Goal: Task Accomplishment & Management: Complete application form

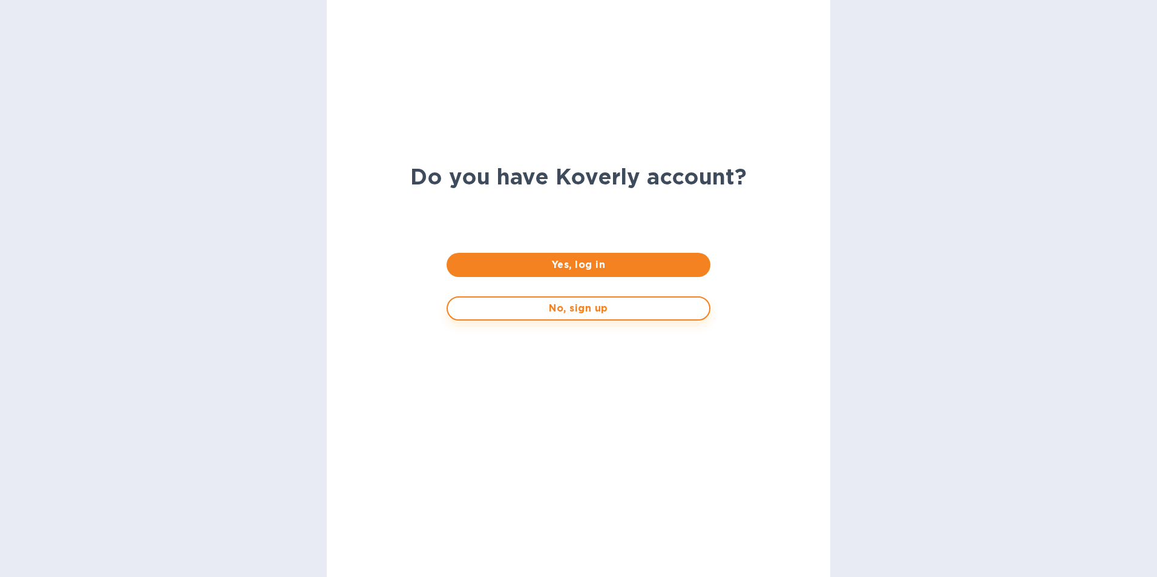
click at [566, 313] on span "No, sign up" at bounding box center [578, 308] width 241 height 15
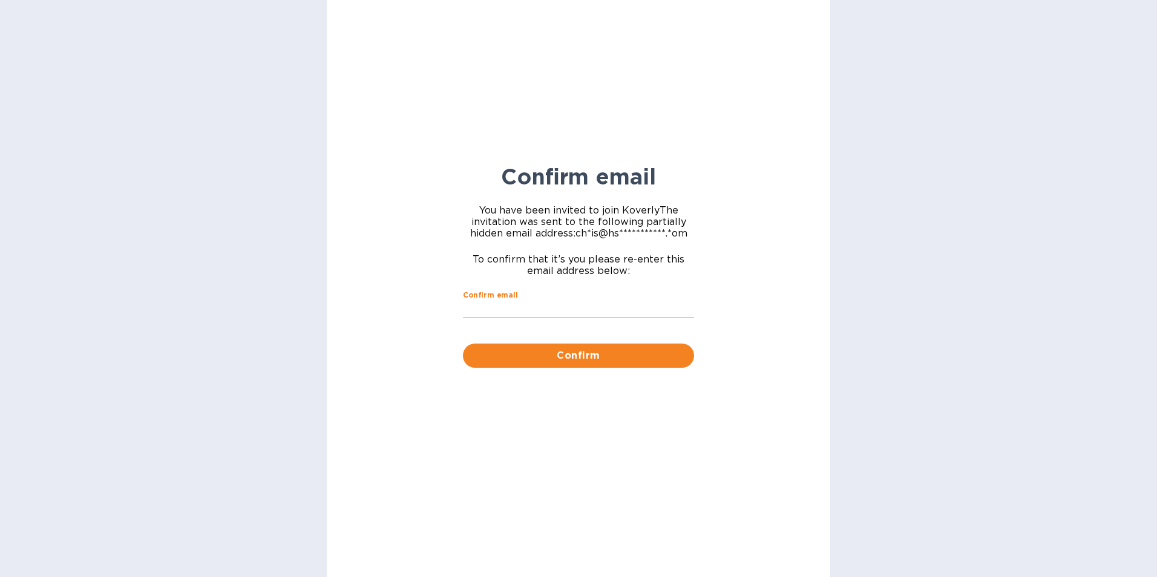
click at [556, 312] on input "Confirm email" at bounding box center [578, 310] width 231 height 18
type input "[PERSON_NAME][EMAIL_ADDRESS][DOMAIN_NAME]"
click at [556, 348] on button "Confirm" at bounding box center [578, 356] width 231 height 24
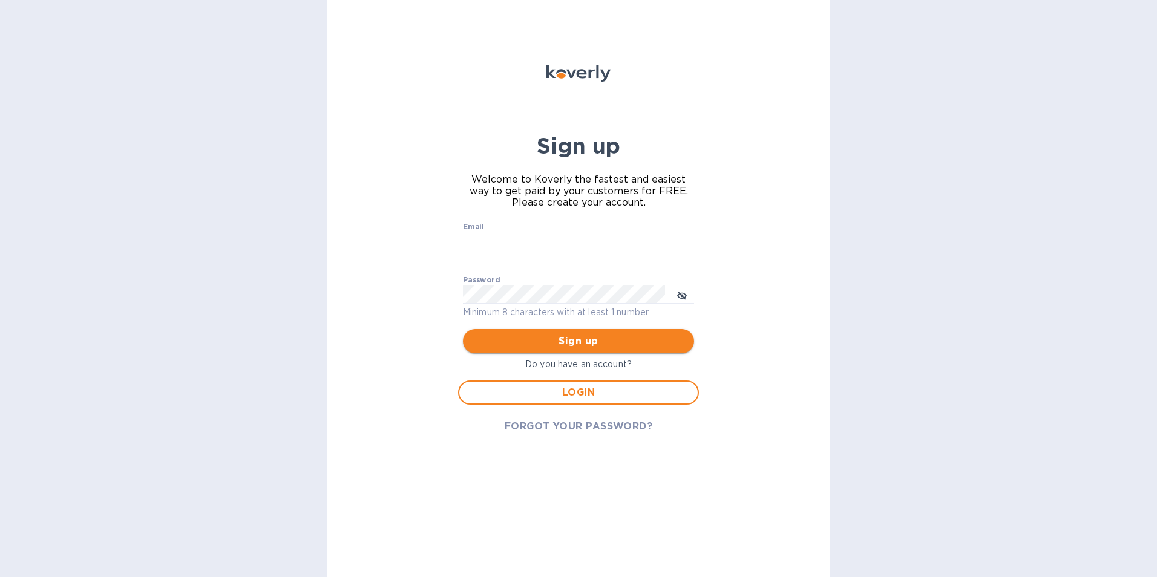
type input "[EMAIL_ADDRESS][DOMAIN_NAME]"
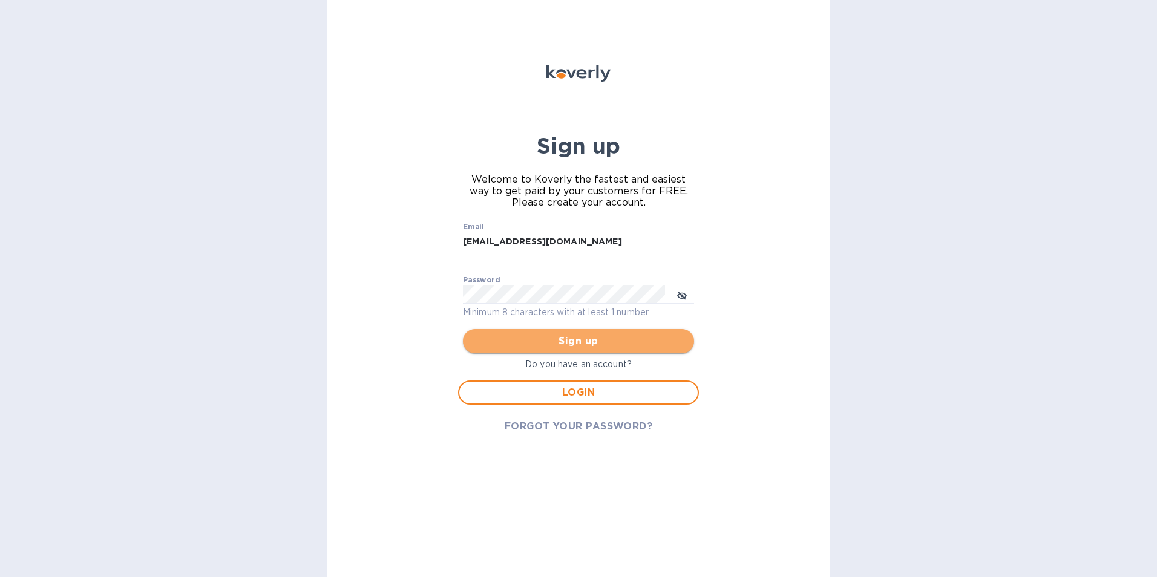
click at [586, 343] on span "Sign up" at bounding box center [579, 341] width 212 height 15
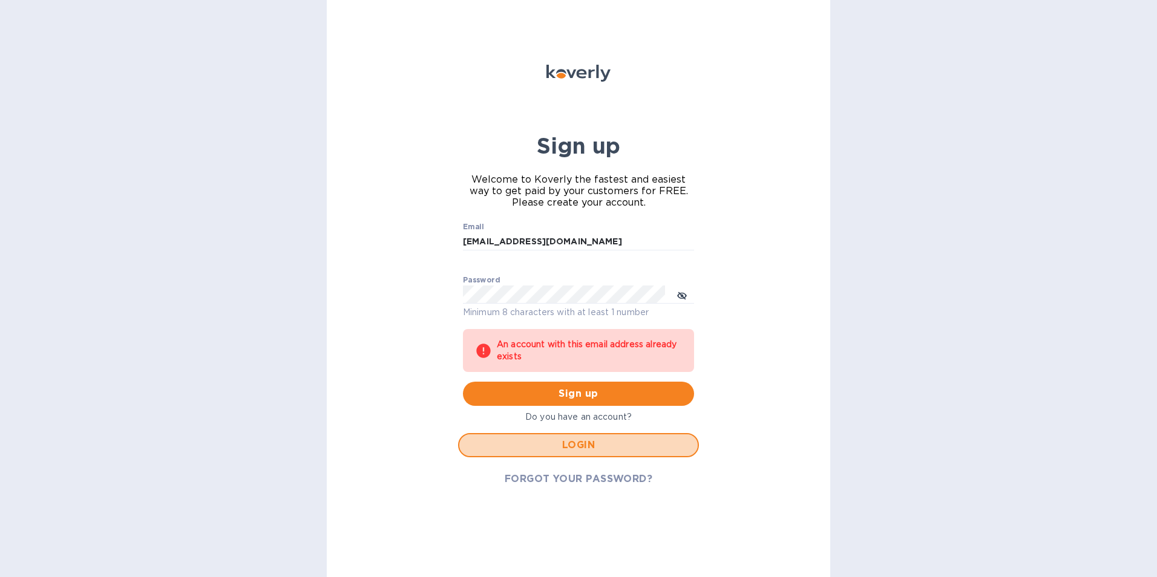
click at [579, 445] on span "LOGIN" at bounding box center [578, 445] width 219 height 15
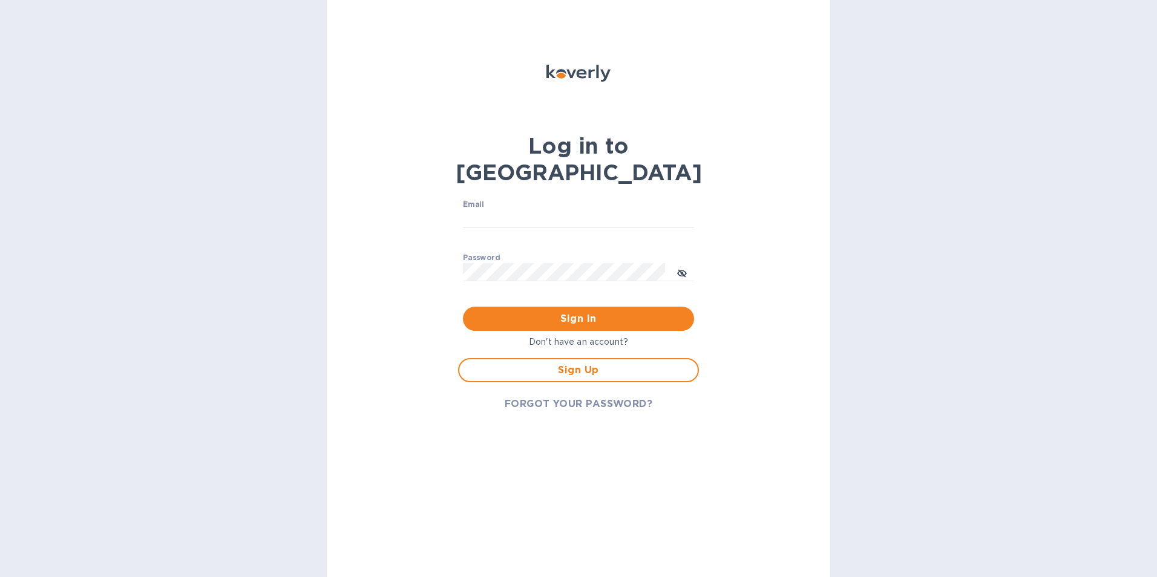
type input "[EMAIL_ADDRESS][DOMAIN_NAME]"
click at [585, 363] on span "Sign Up" at bounding box center [578, 370] width 219 height 15
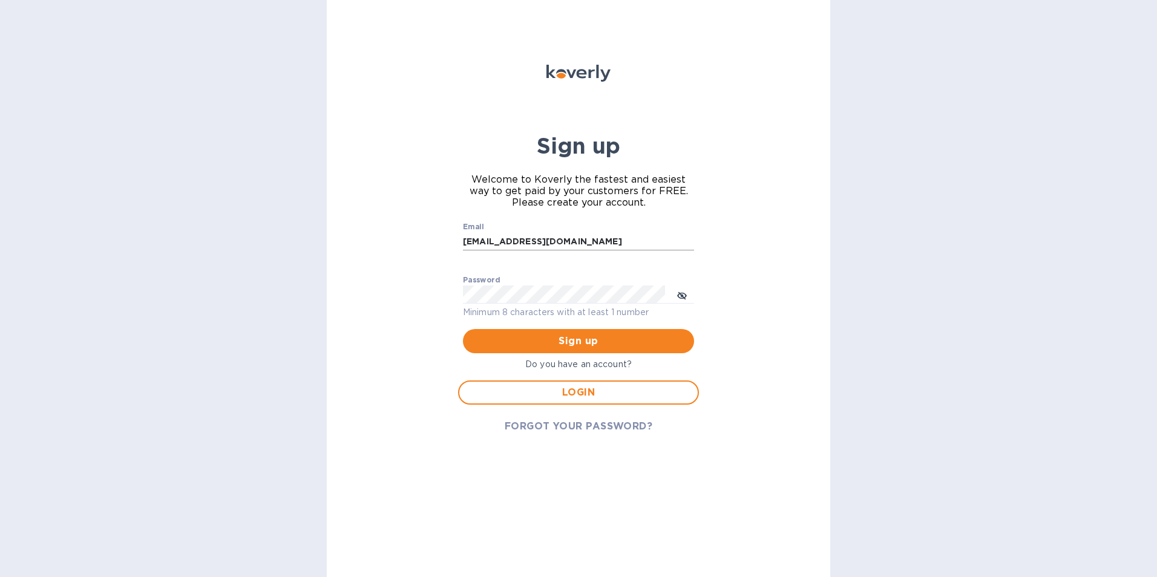
click at [602, 243] on input "[EMAIL_ADDRESS][DOMAIN_NAME]" at bounding box center [578, 241] width 231 height 18
type input "k"
type input "[PERSON_NAME][EMAIL_ADDRESS][DOMAIN_NAME]"
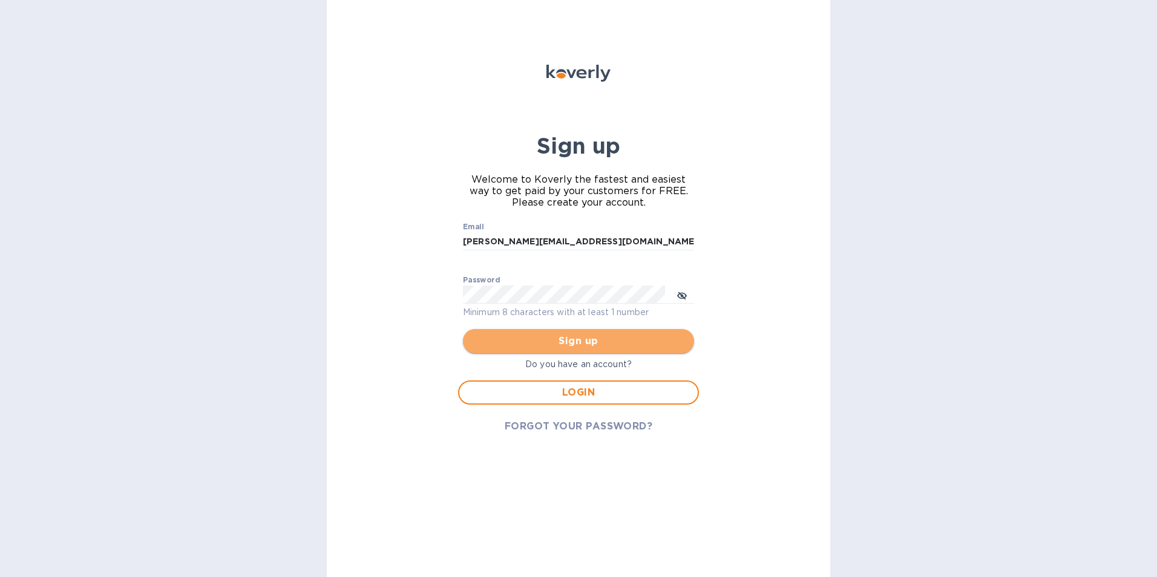
click at [684, 335] on span "Sign up" at bounding box center [579, 341] width 212 height 15
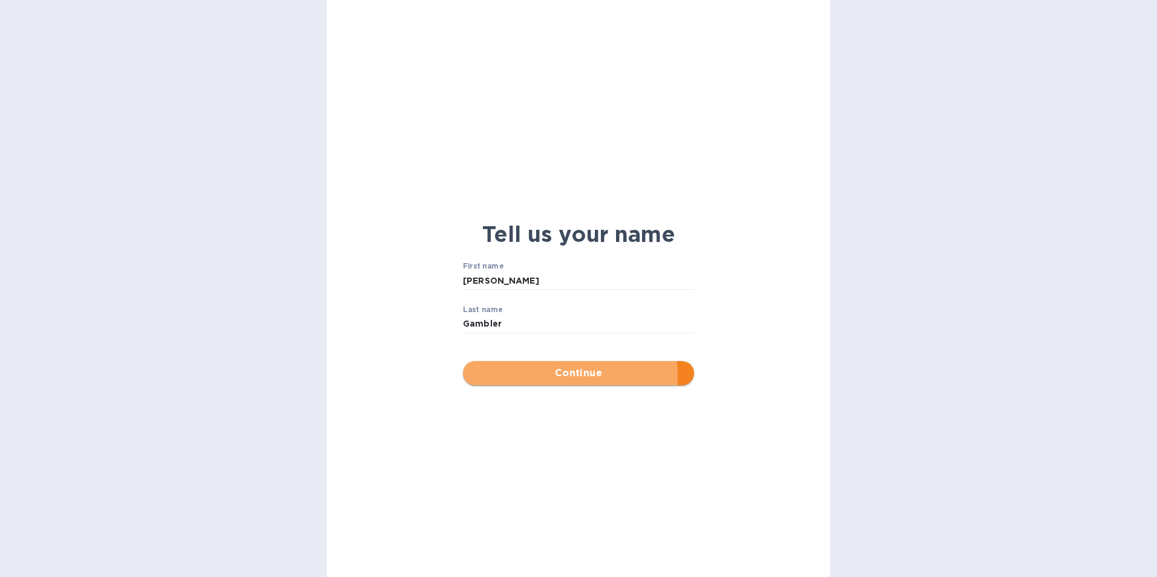
click at [577, 376] on span "Continue" at bounding box center [579, 373] width 212 height 15
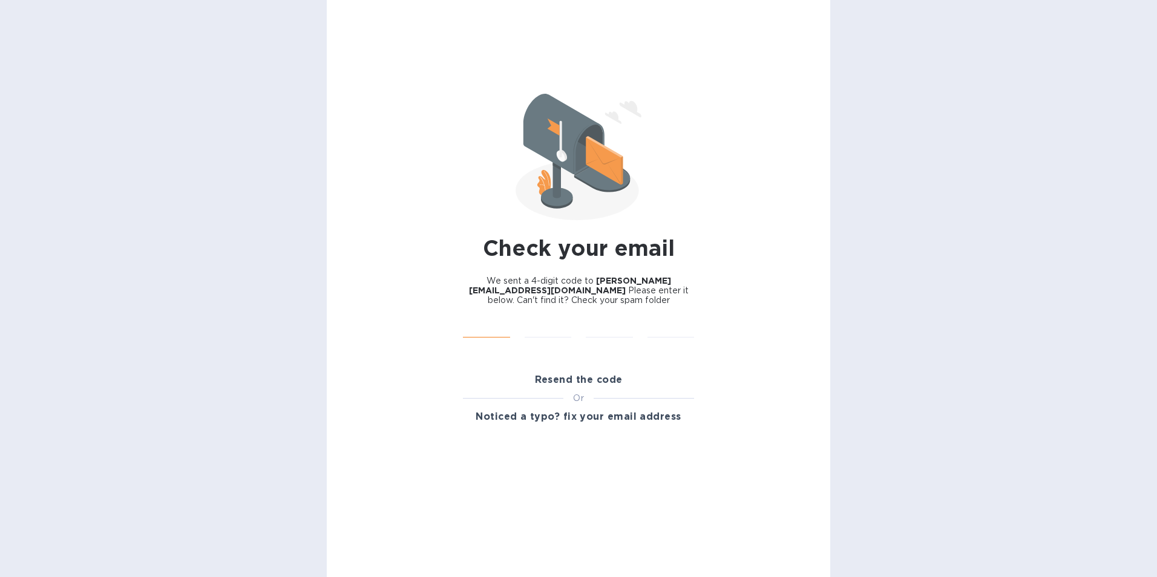
click at [494, 321] on input "text" at bounding box center [486, 329] width 47 height 18
type input "2"
type input "4"
type input "6"
type input "2"
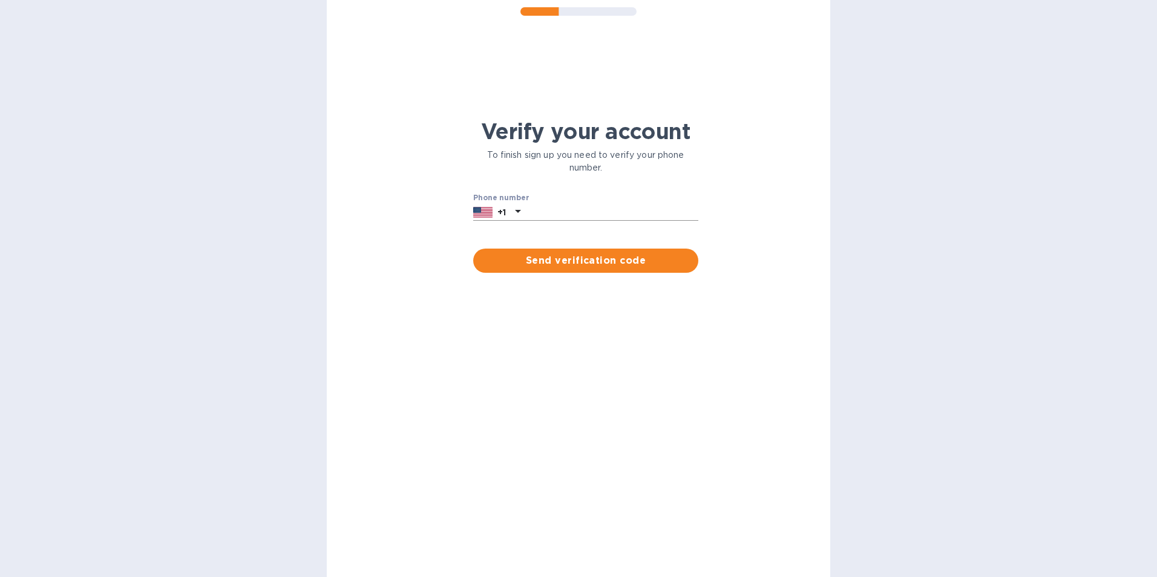
click at [533, 211] on input "text" at bounding box center [611, 212] width 173 height 18
type input "2288618225"
click at [588, 254] on span "Send verification code" at bounding box center [586, 261] width 206 height 15
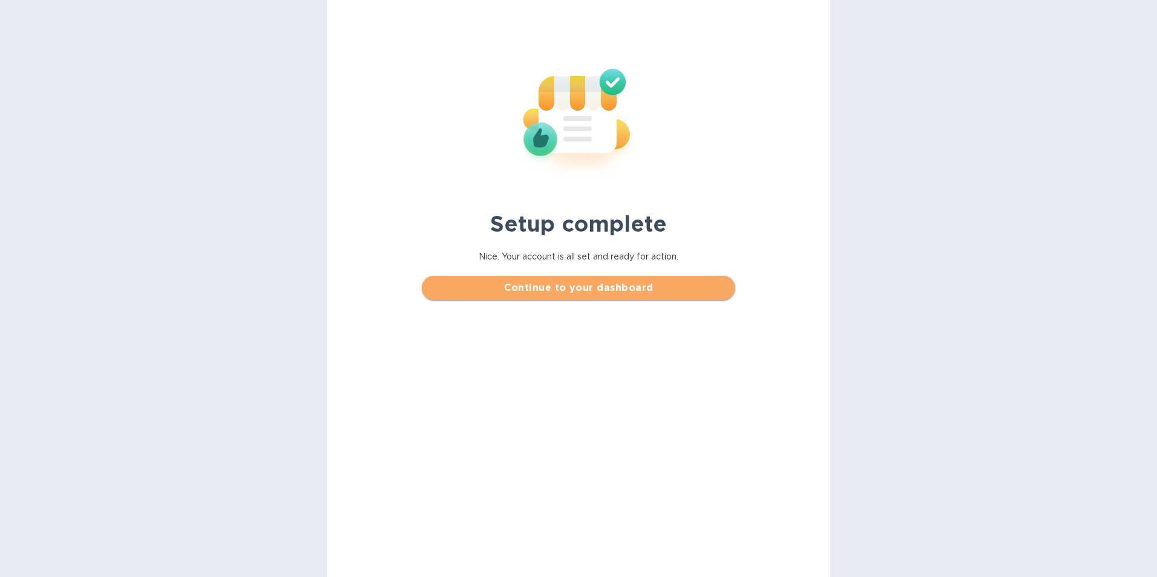
click at [586, 286] on span "Continue to your dashboard" at bounding box center [579, 288] width 294 height 15
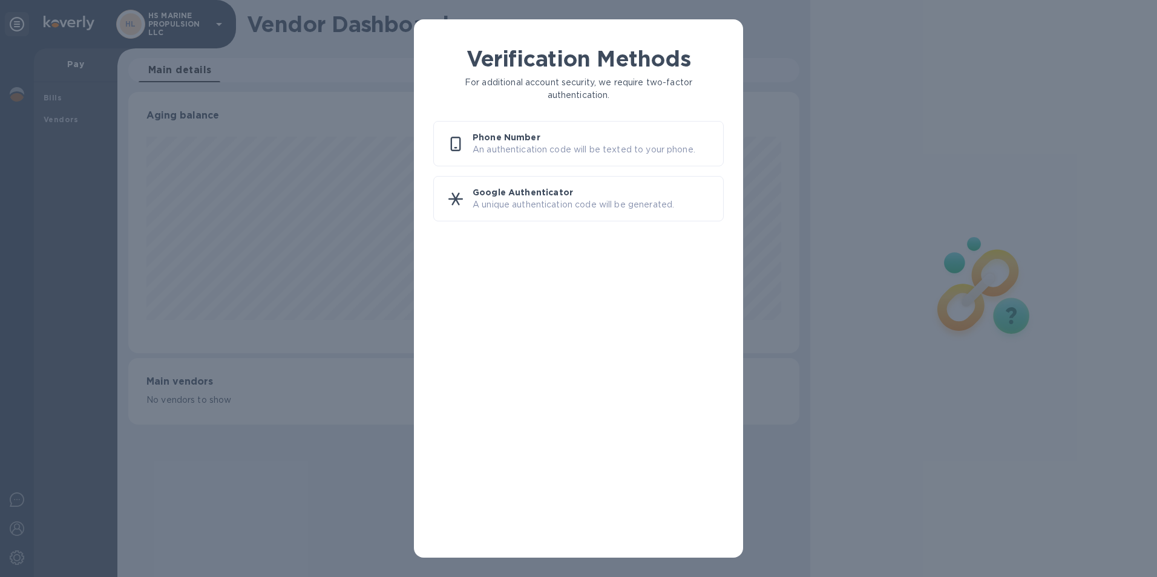
scroll to position [261, 672]
click at [526, 140] on p "Phone Number" at bounding box center [593, 137] width 241 height 12
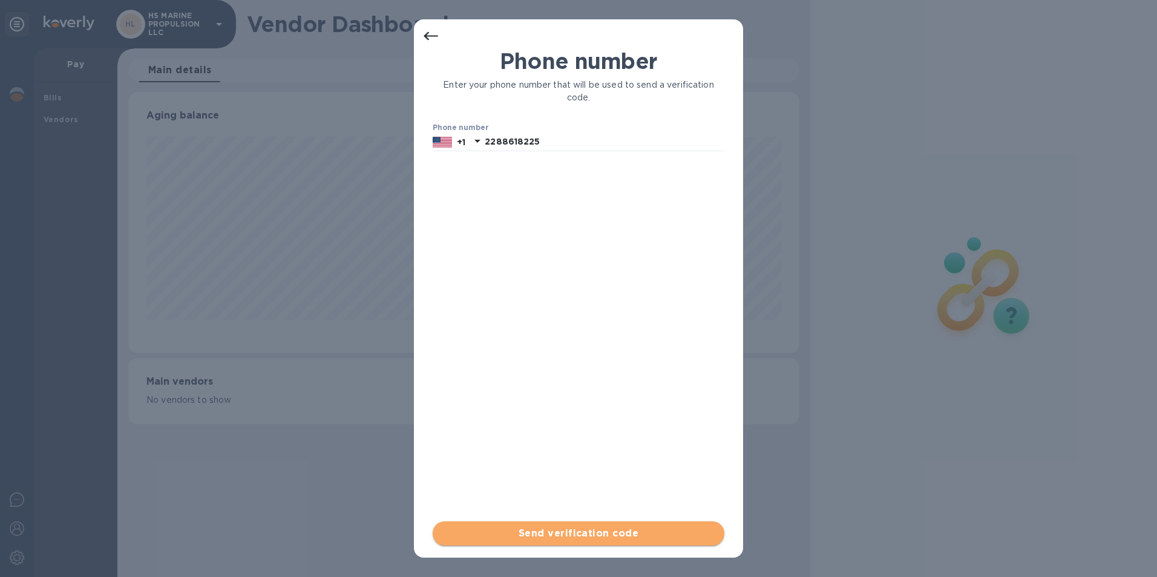
click at [591, 528] on span "Send verification code" at bounding box center [578, 534] width 272 height 15
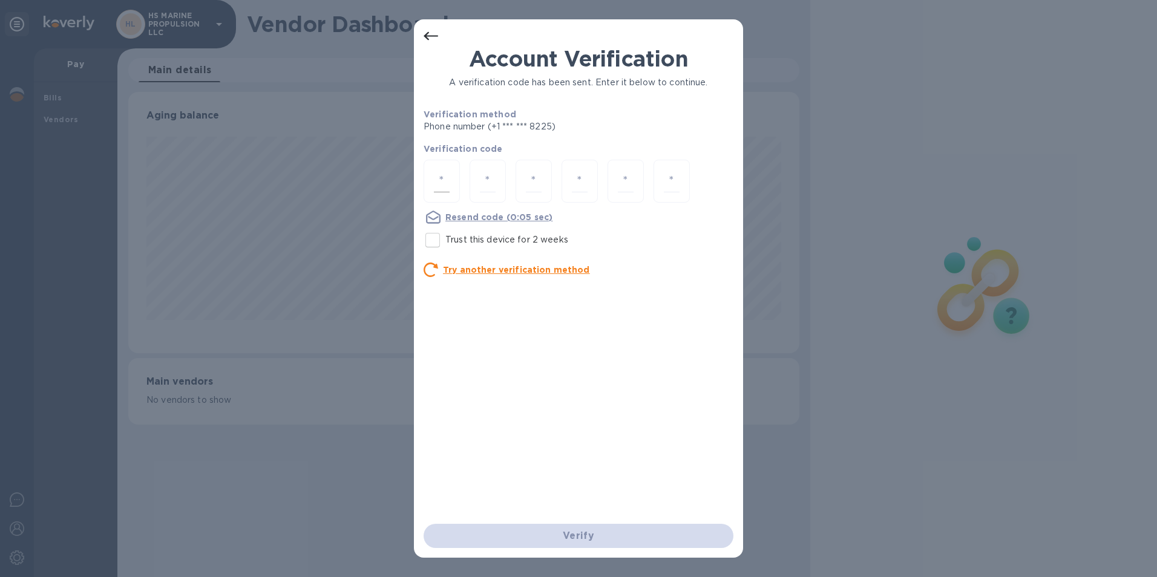
click at [445, 183] on input "number" at bounding box center [442, 181] width 16 height 22
type input "1"
type input "6"
type input "2"
type input "9"
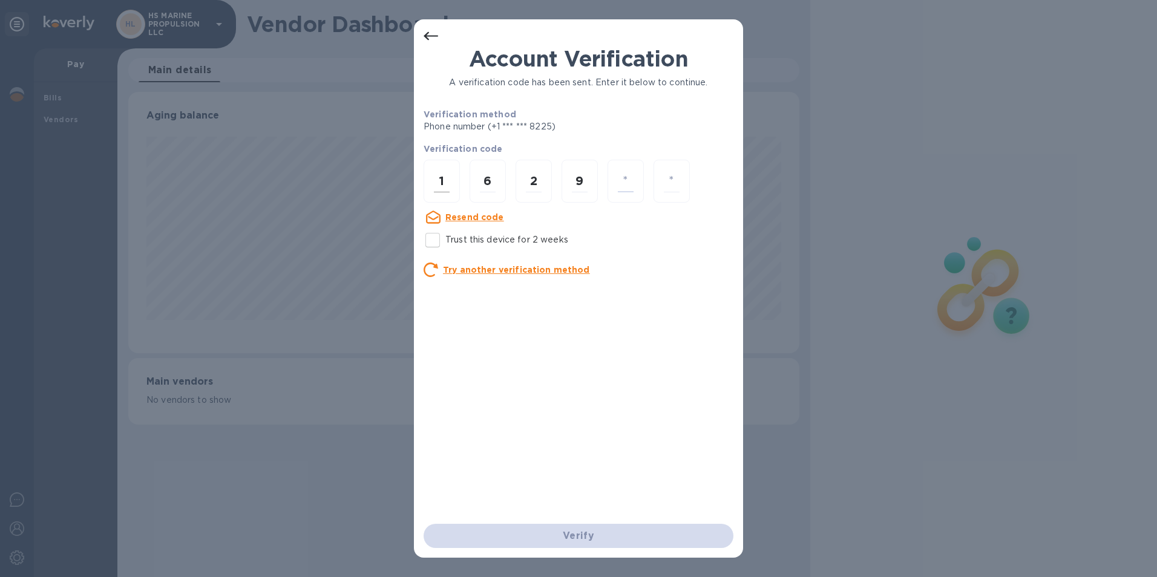
type input "2"
type input "5"
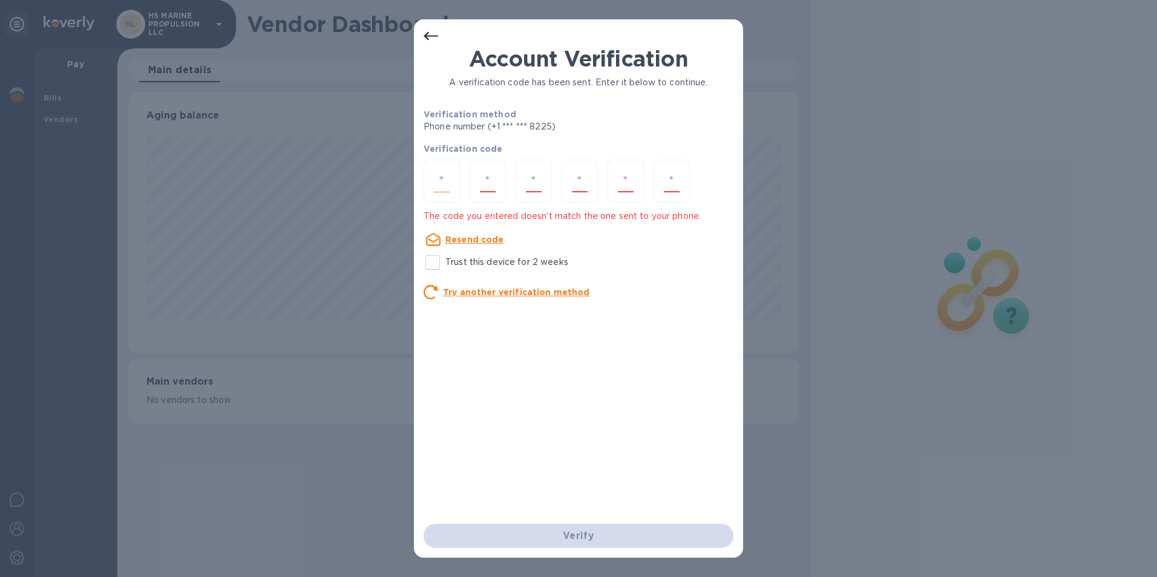
click at [446, 189] on input "number" at bounding box center [442, 181] width 16 height 22
type input "1"
type input "6"
type input "2"
type input "3"
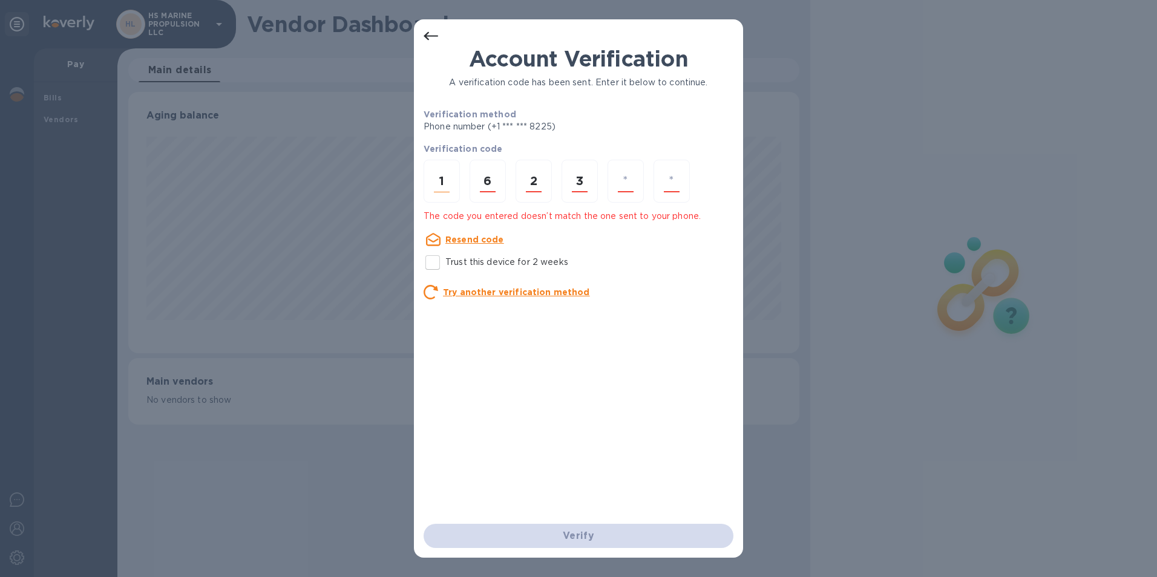
type input "2"
type input "5"
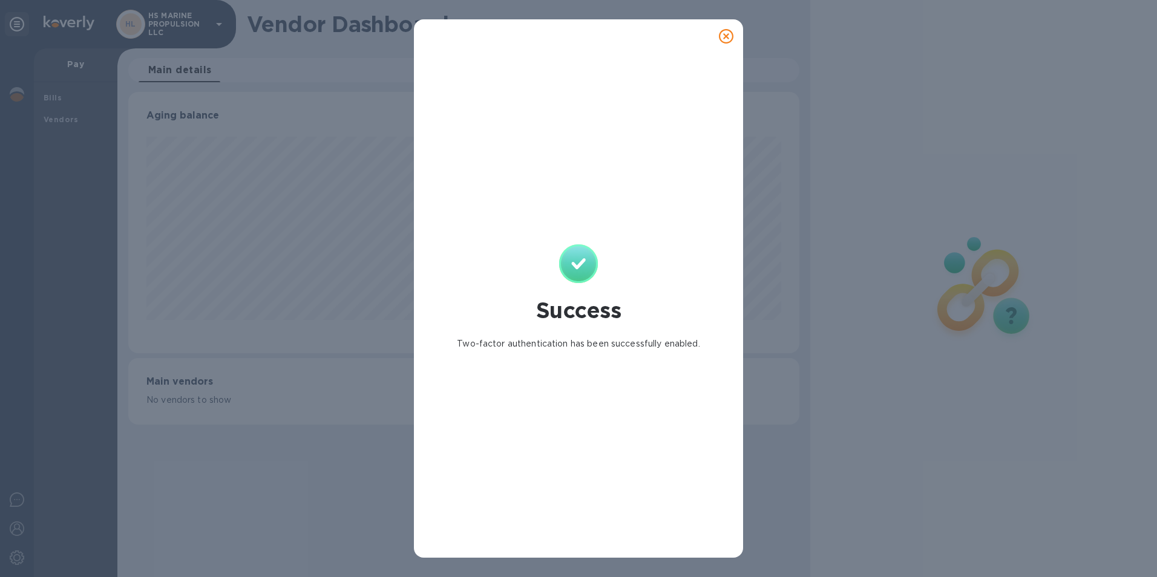
click at [724, 36] on icon at bounding box center [726, 36] width 15 height 15
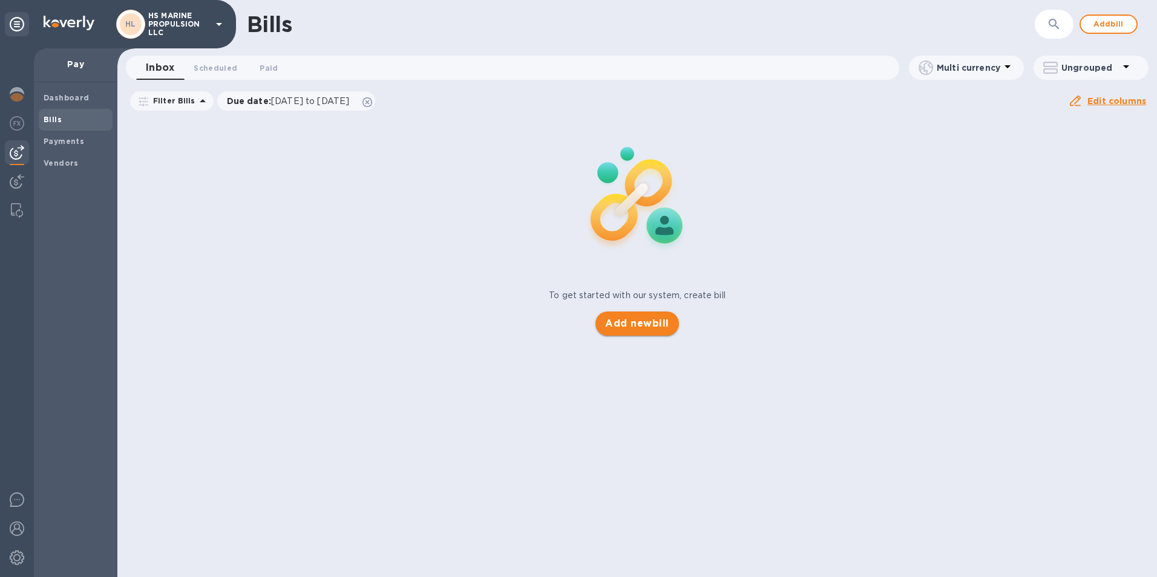
click at [644, 318] on span "Add new bill" at bounding box center [637, 324] width 64 height 15
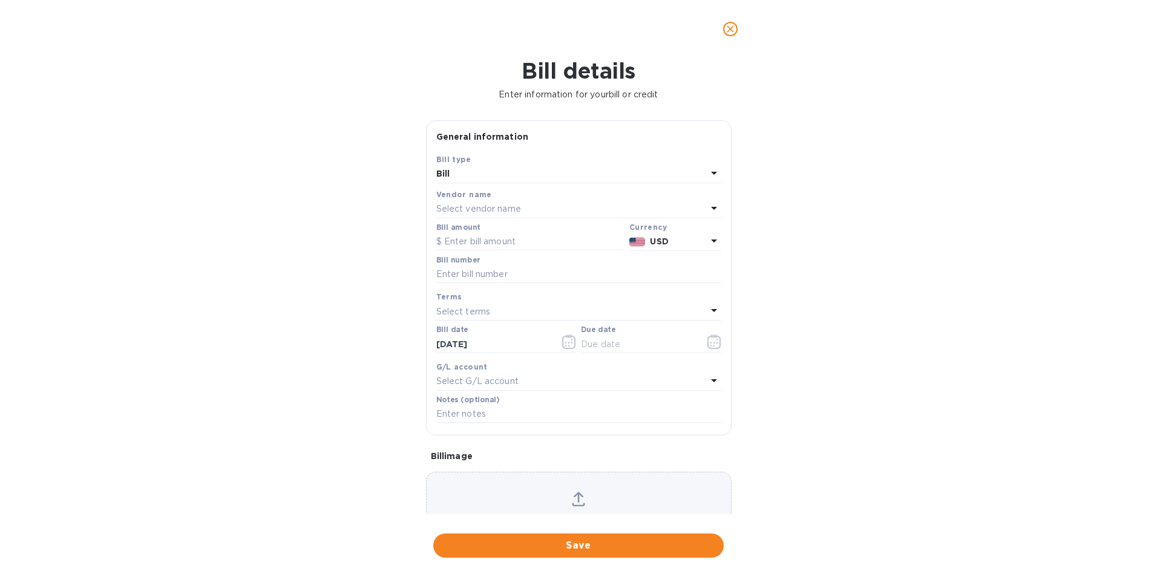
click at [476, 206] on p "Select vendor name" at bounding box center [478, 209] width 85 height 13
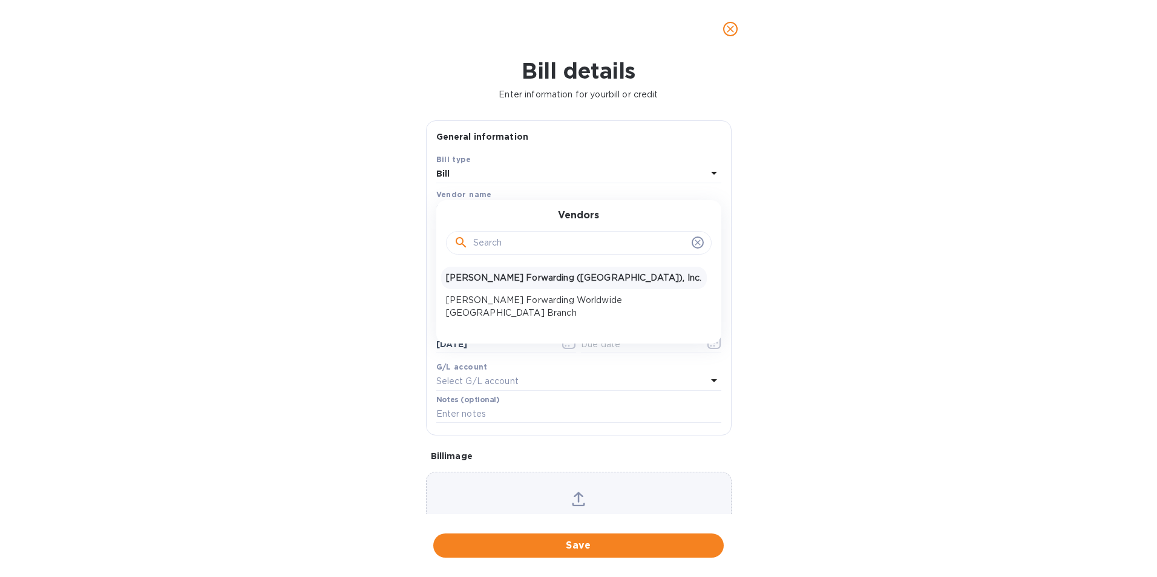
click at [499, 277] on p "JAS Forwarding (USA), Inc." at bounding box center [574, 278] width 256 height 13
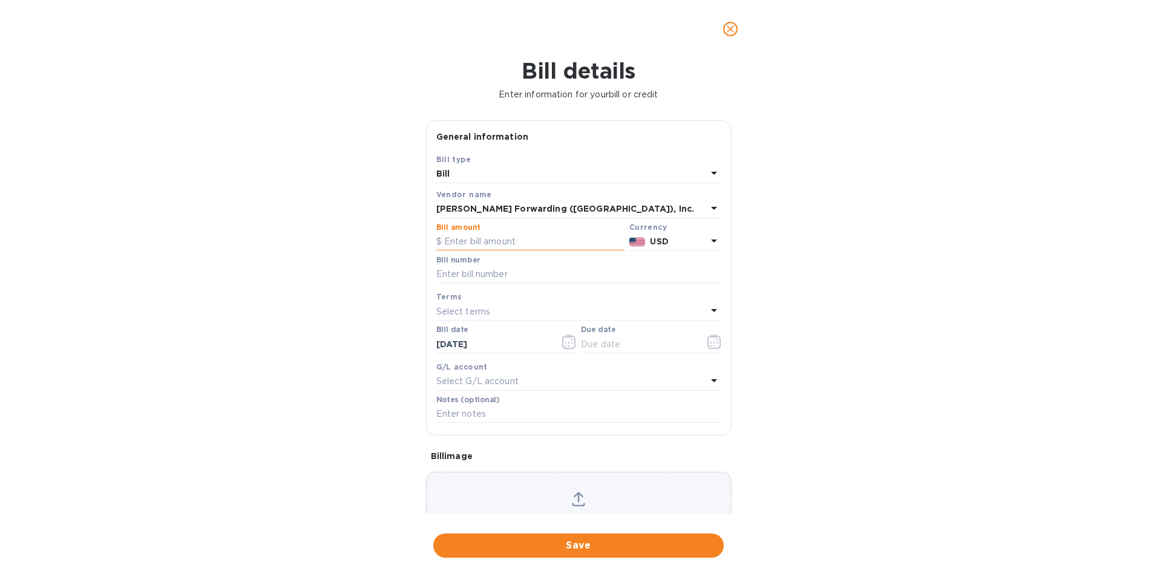
click at [507, 243] on input "text" at bounding box center [530, 242] width 188 height 18
type input "330.00"
type input "BNA503372659"
click at [499, 306] on div "Select terms" at bounding box center [571, 311] width 271 height 17
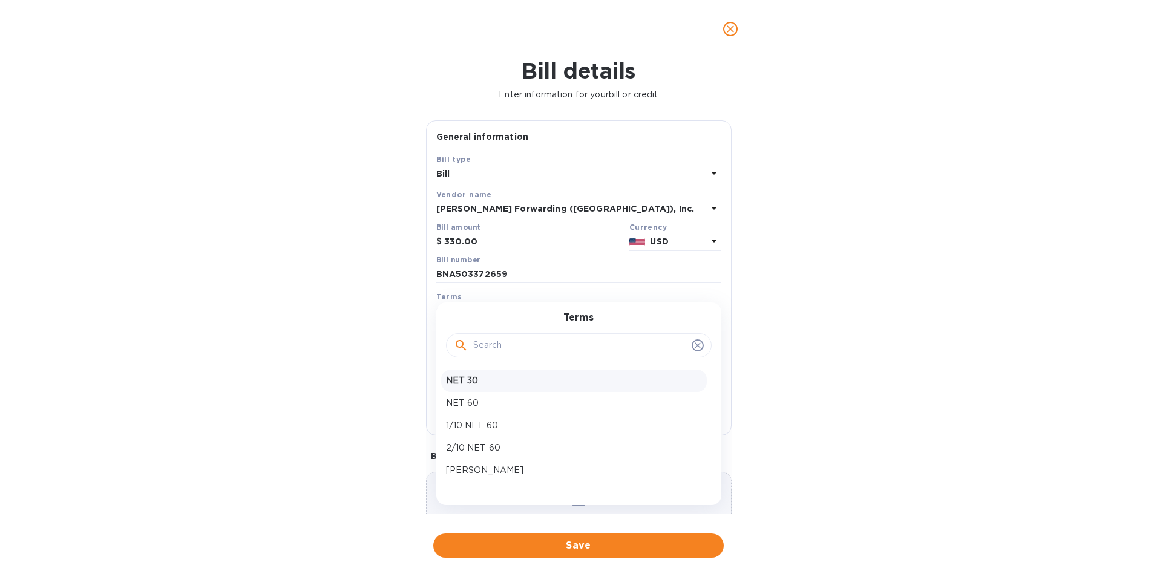
click at [471, 377] on p "NET 30" at bounding box center [574, 381] width 256 height 13
type input "10/05/2025"
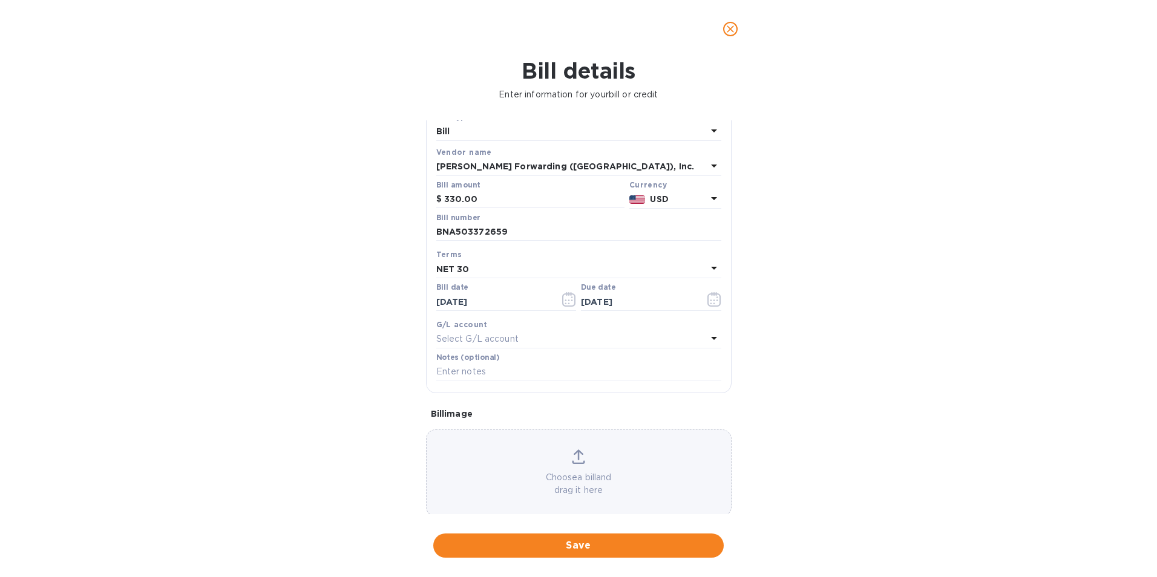
scroll to position [59, 0]
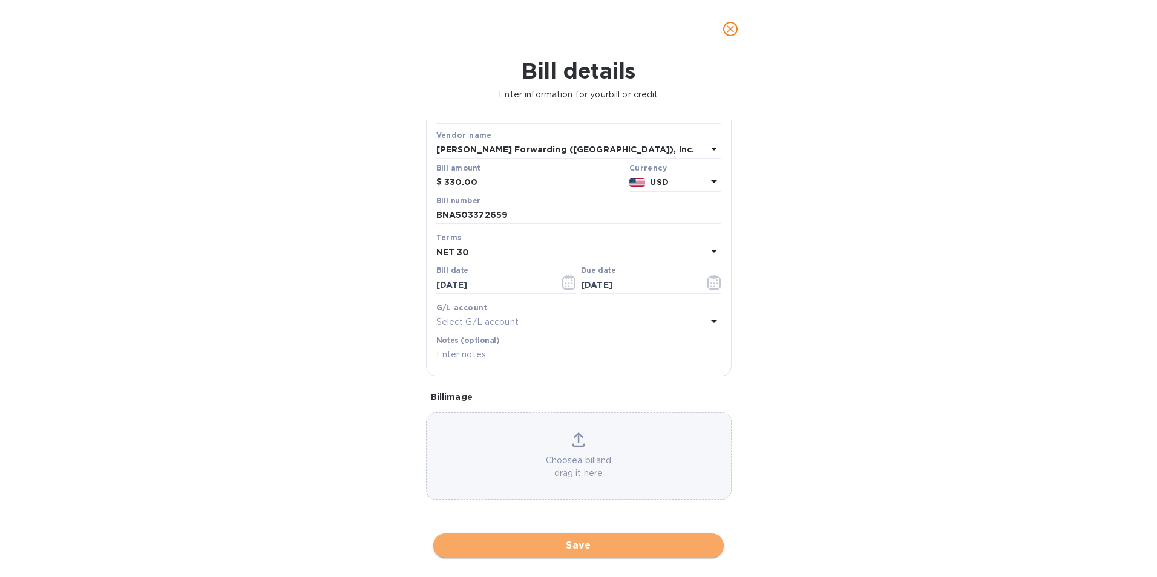
click at [608, 545] on span "Save" at bounding box center [578, 546] width 271 height 15
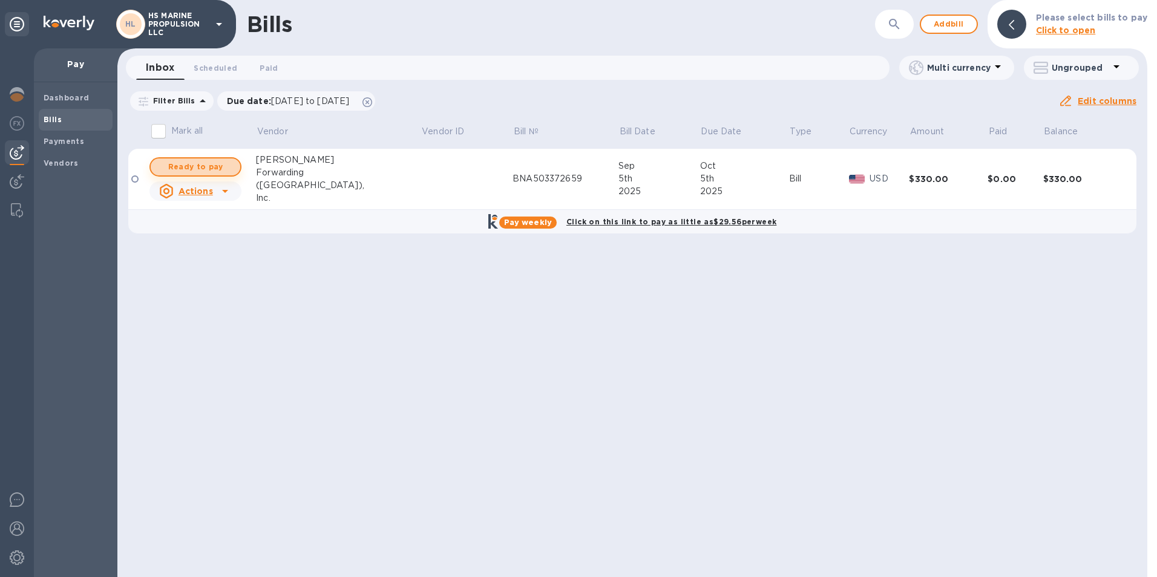
click at [203, 166] on span "Ready to pay" at bounding box center [195, 167] width 70 height 15
checkbox input "true"
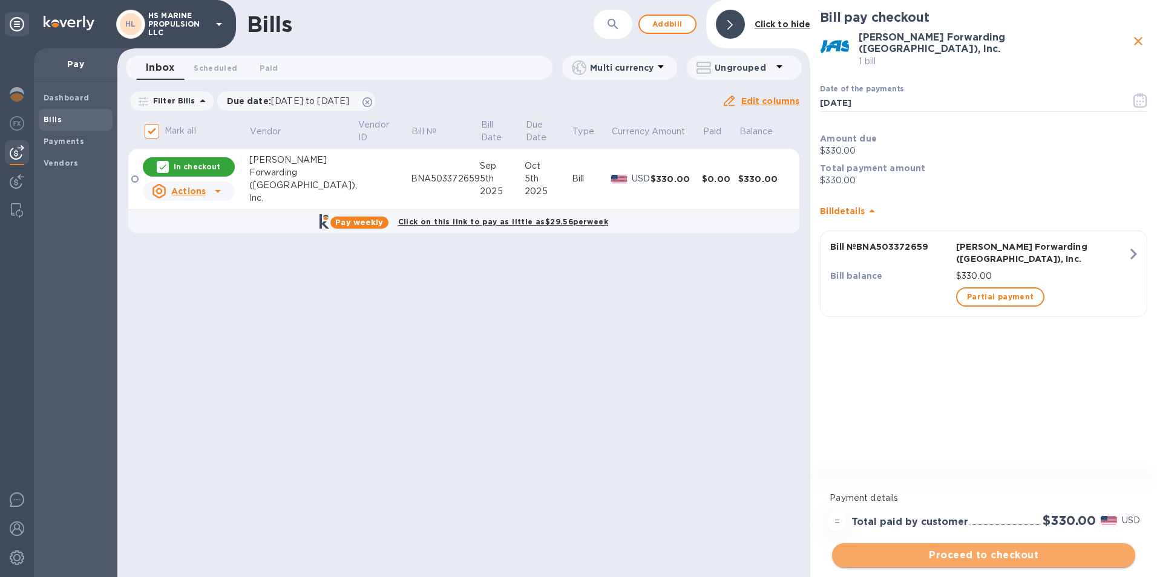
click at [976, 554] on span "Proceed to checkout" at bounding box center [984, 555] width 284 height 15
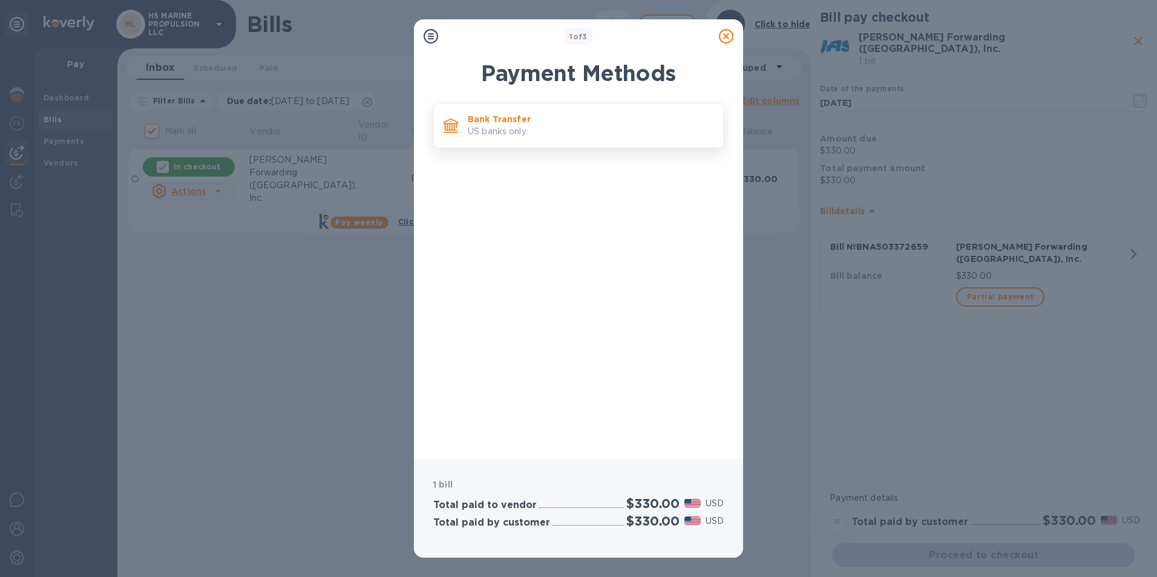
click at [536, 118] on p "Bank Transfer" at bounding box center [591, 119] width 246 height 12
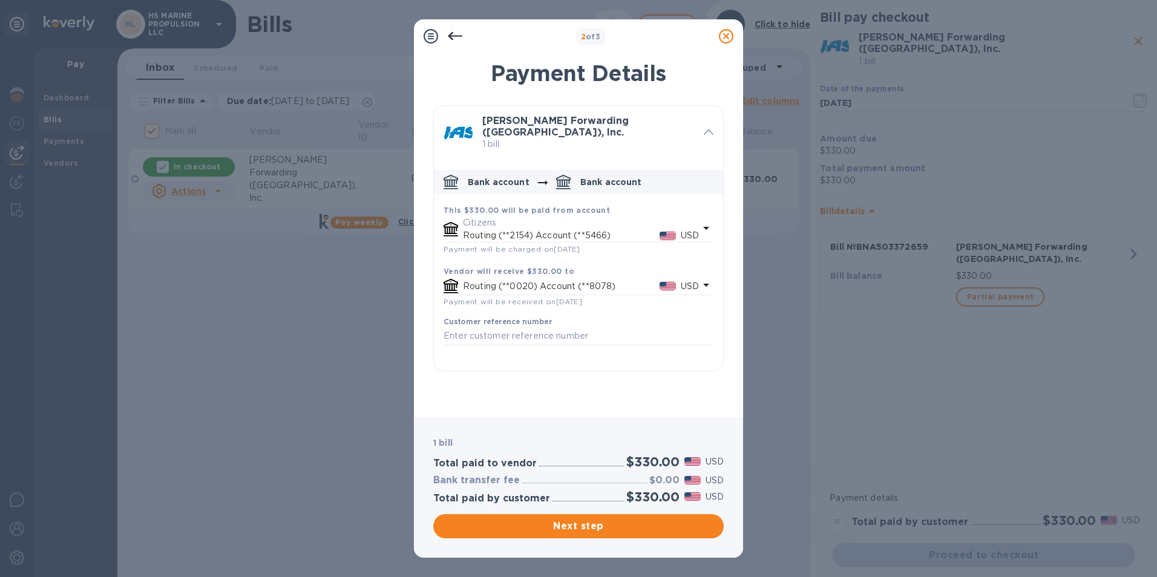
click at [562, 229] on p "Routing (**2154) Account (**5466)" at bounding box center [561, 235] width 197 height 13
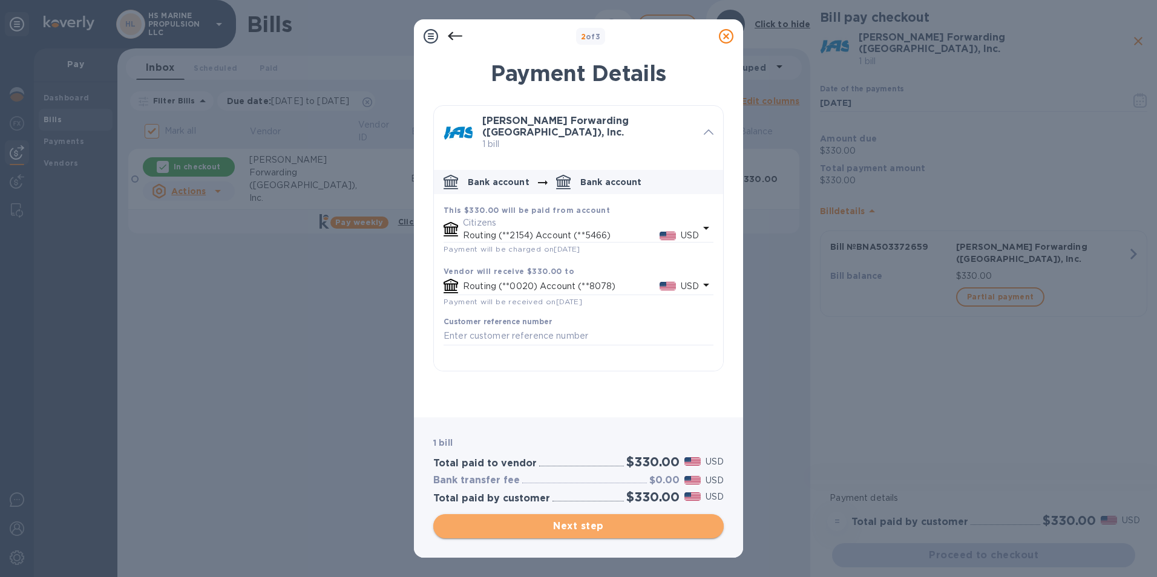
click at [604, 515] on button "Next step" at bounding box center [578, 526] width 291 height 24
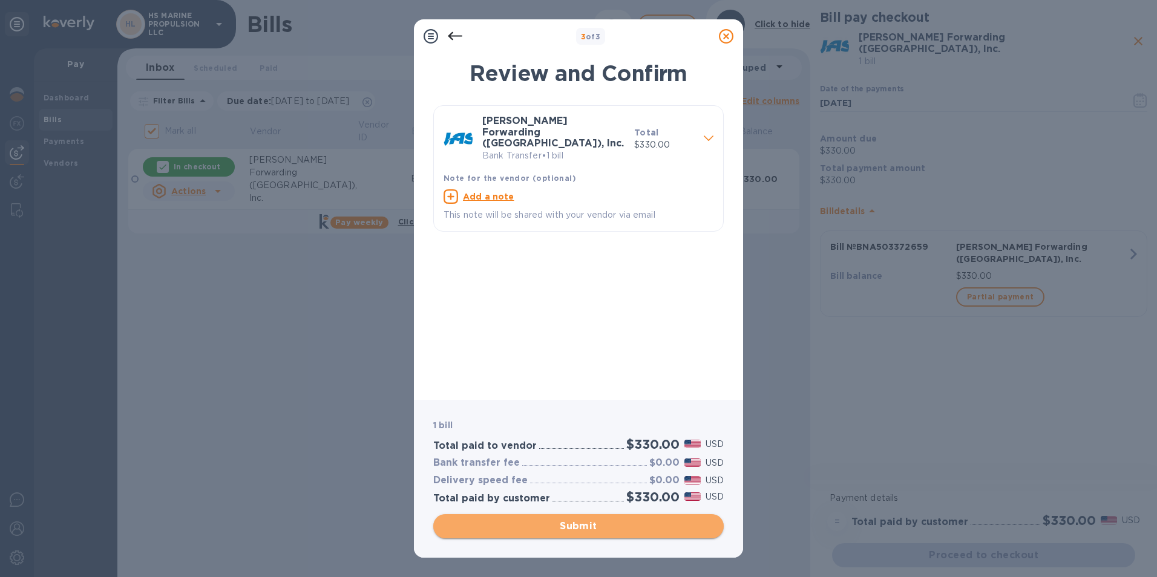
click at [579, 522] on span "Submit" at bounding box center [578, 526] width 271 height 15
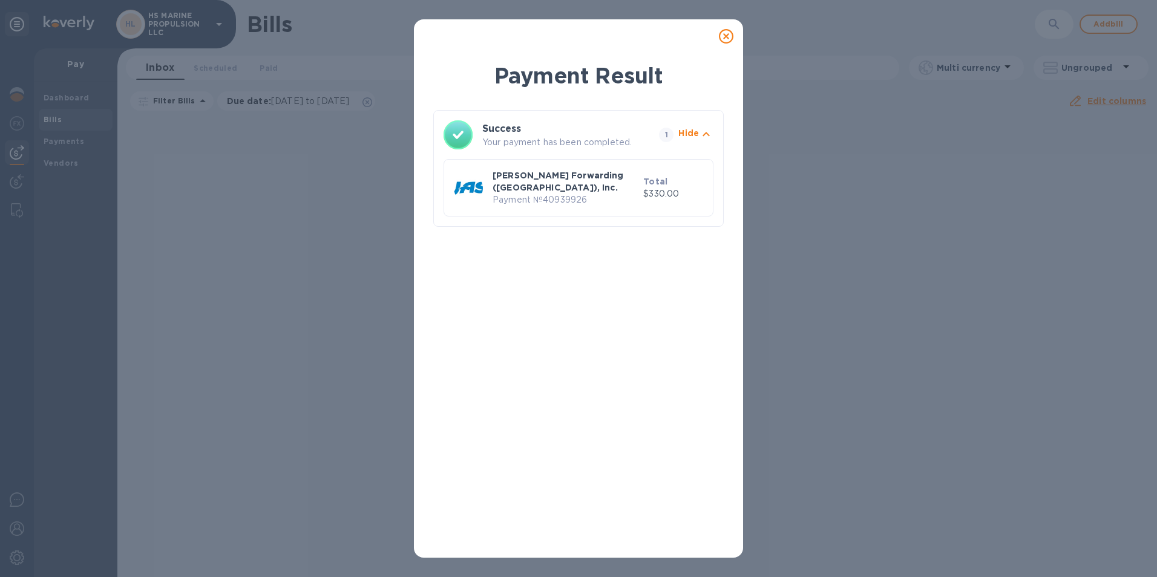
click at [727, 36] on icon at bounding box center [726, 36] width 15 height 15
